Goal: Transaction & Acquisition: Purchase product/service

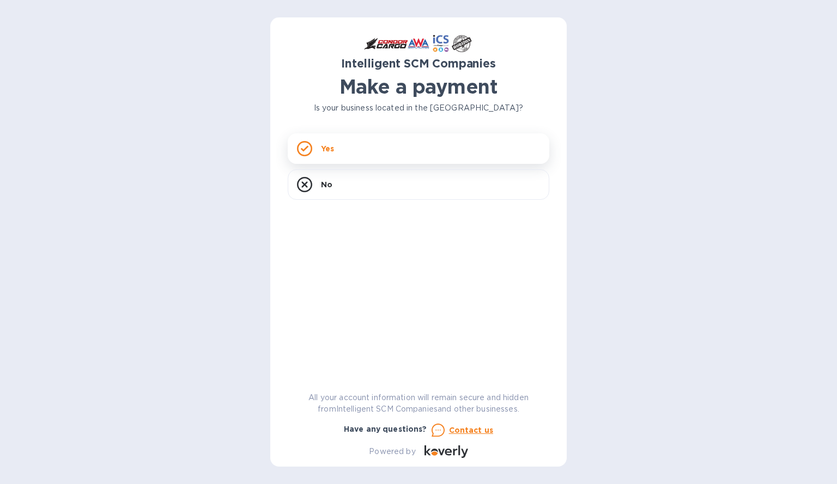
click at [362, 150] on div "Yes" at bounding box center [419, 149] width 262 height 31
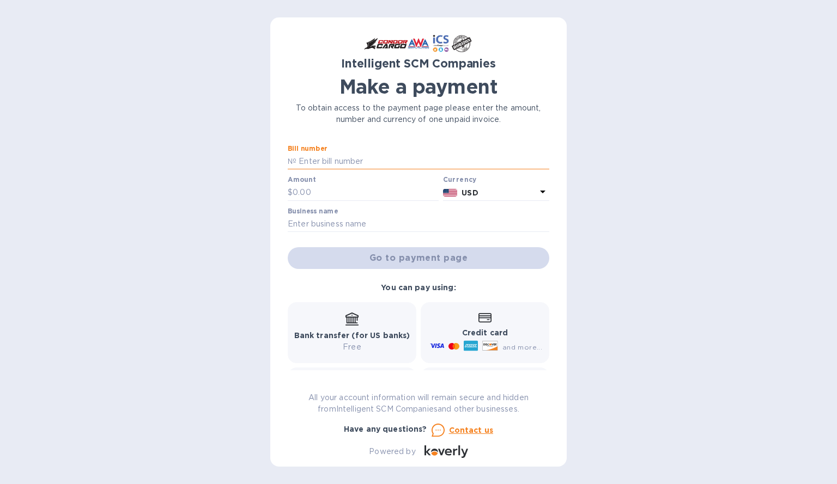
click at [347, 163] on input "text" at bounding box center [422, 162] width 253 height 16
click at [377, 161] on input "text" at bounding box center [422, 162] width 253 height 16
type input "s00507445"
click at [327, 195] on input "text" at bounding box center [366, 193] width 146 height 16
type input "714.43"
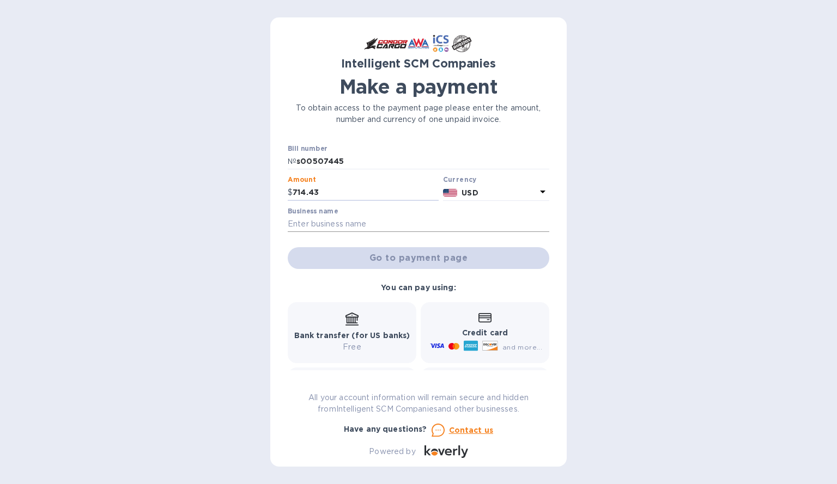
click at [371, 221] on input "text" at bounding box center [419, 224] width 262 height 16
type input "Northwest International"
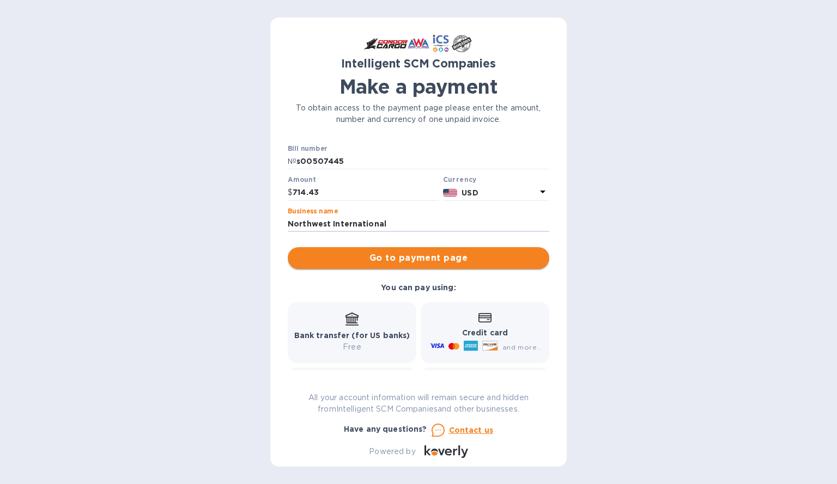
click at [398, 259] on span "Go to payment page" at bounding box center [418, 258] width 244 height 13
